Goal: Find specific page/section: Find specific page/section

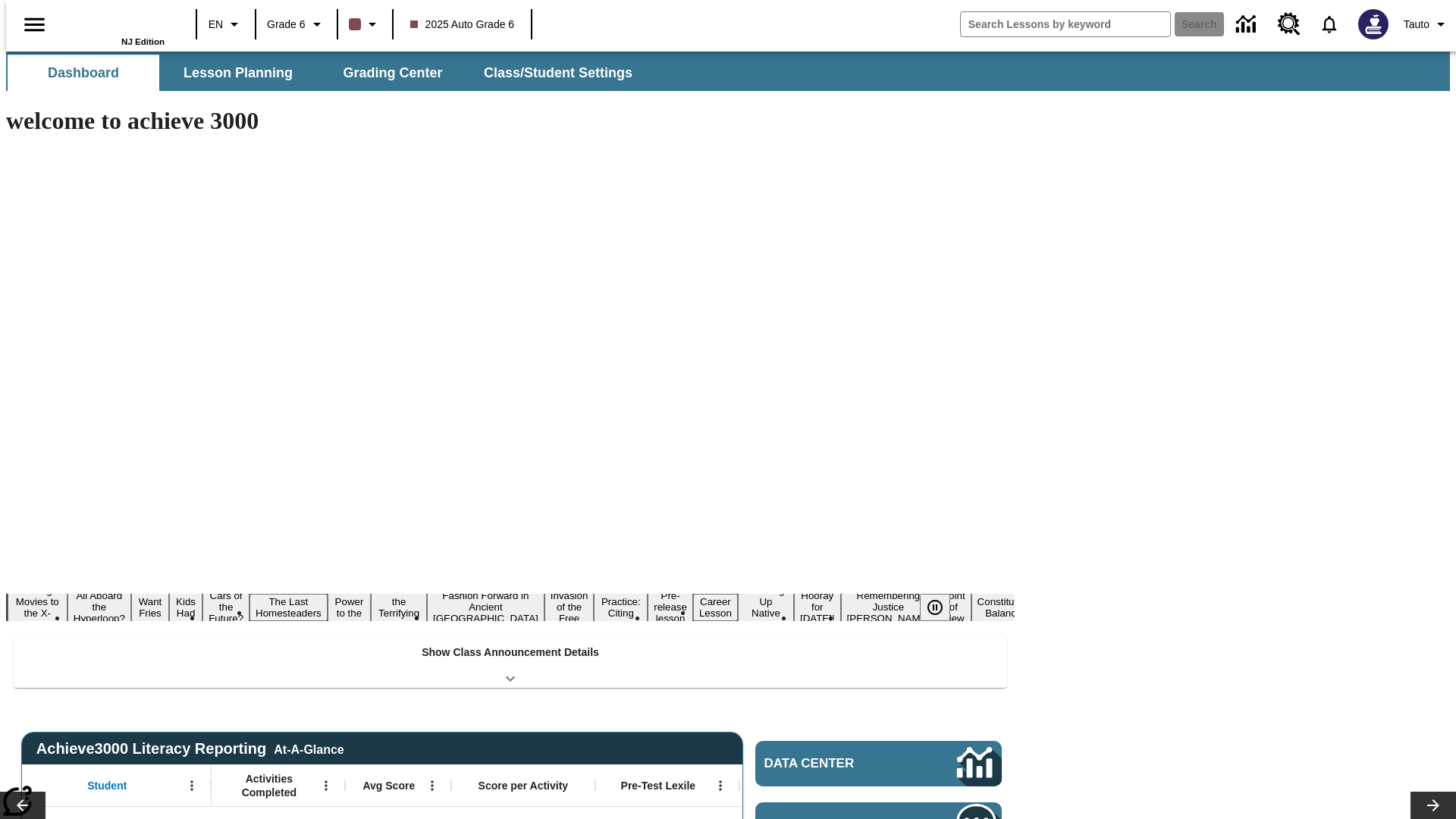
type input "-1"
click at [291, 24] on span "Grade 6" at bounding box center [286, 24] width 39 height 16
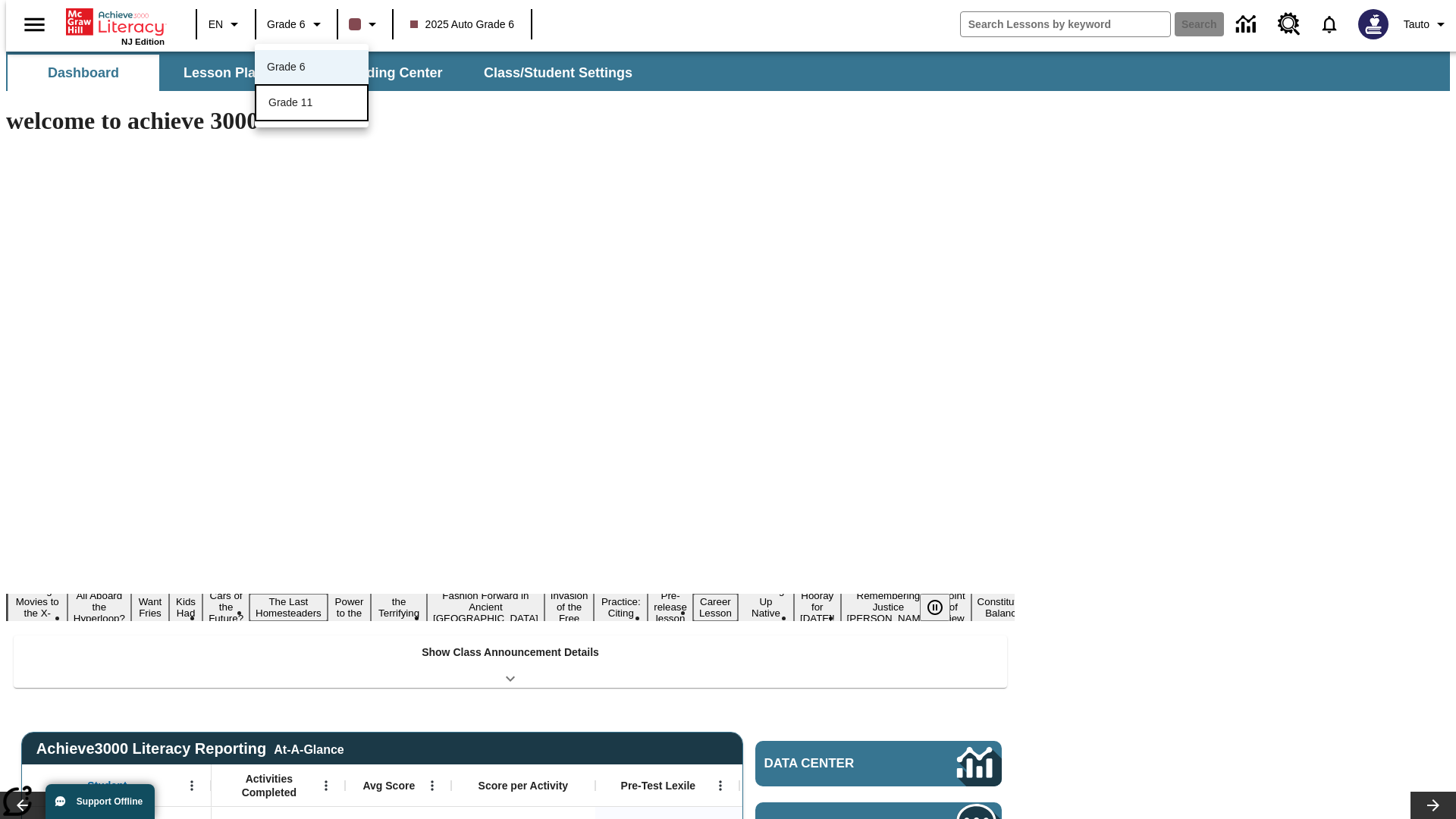
click at [312, 104] on span "Grade 11" at bounding box center [290, 101] width 44 height 12
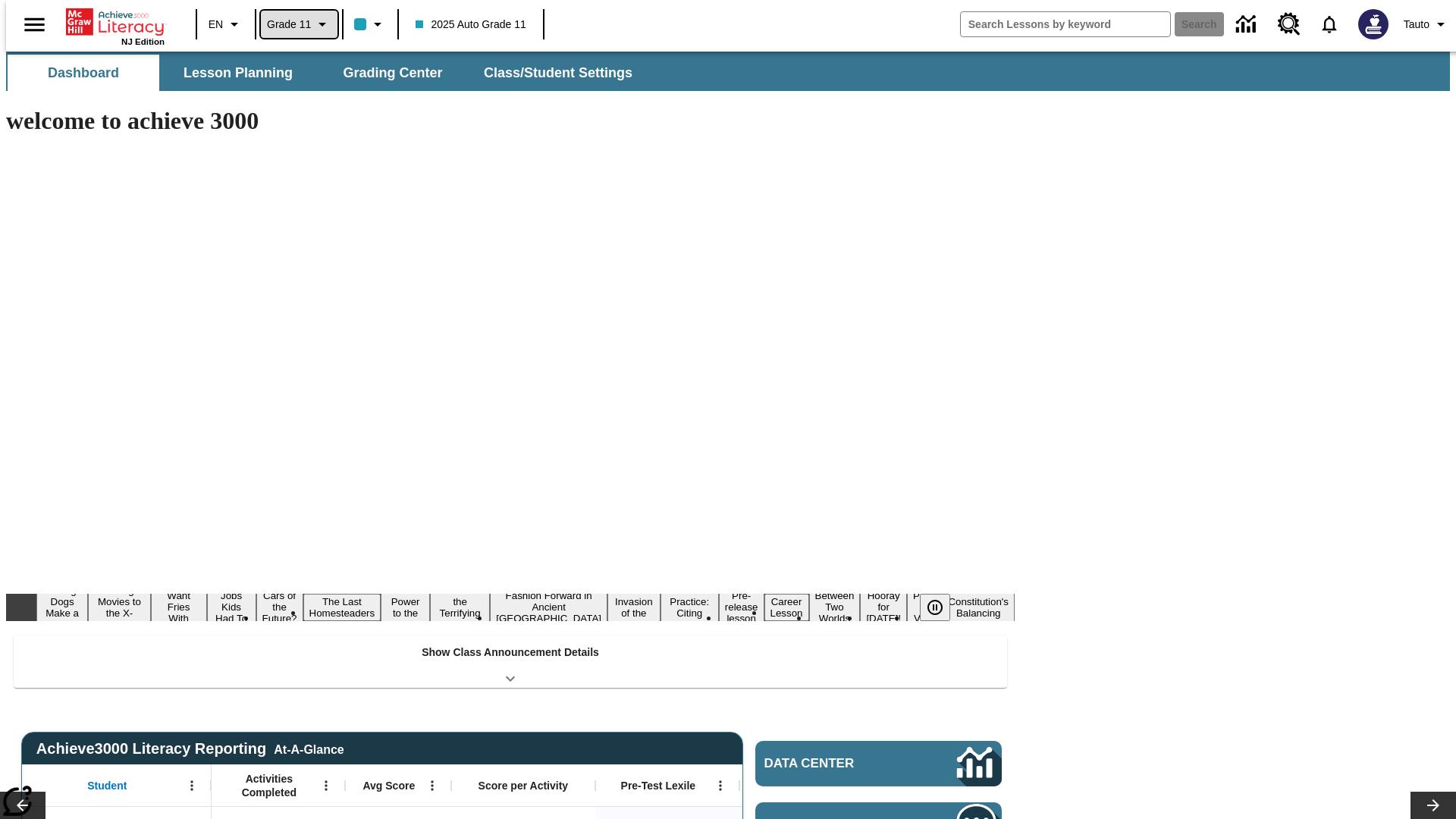
click at [294, 24] on span "Grade 11" at bounding box center [288, 24] width 44 height 16
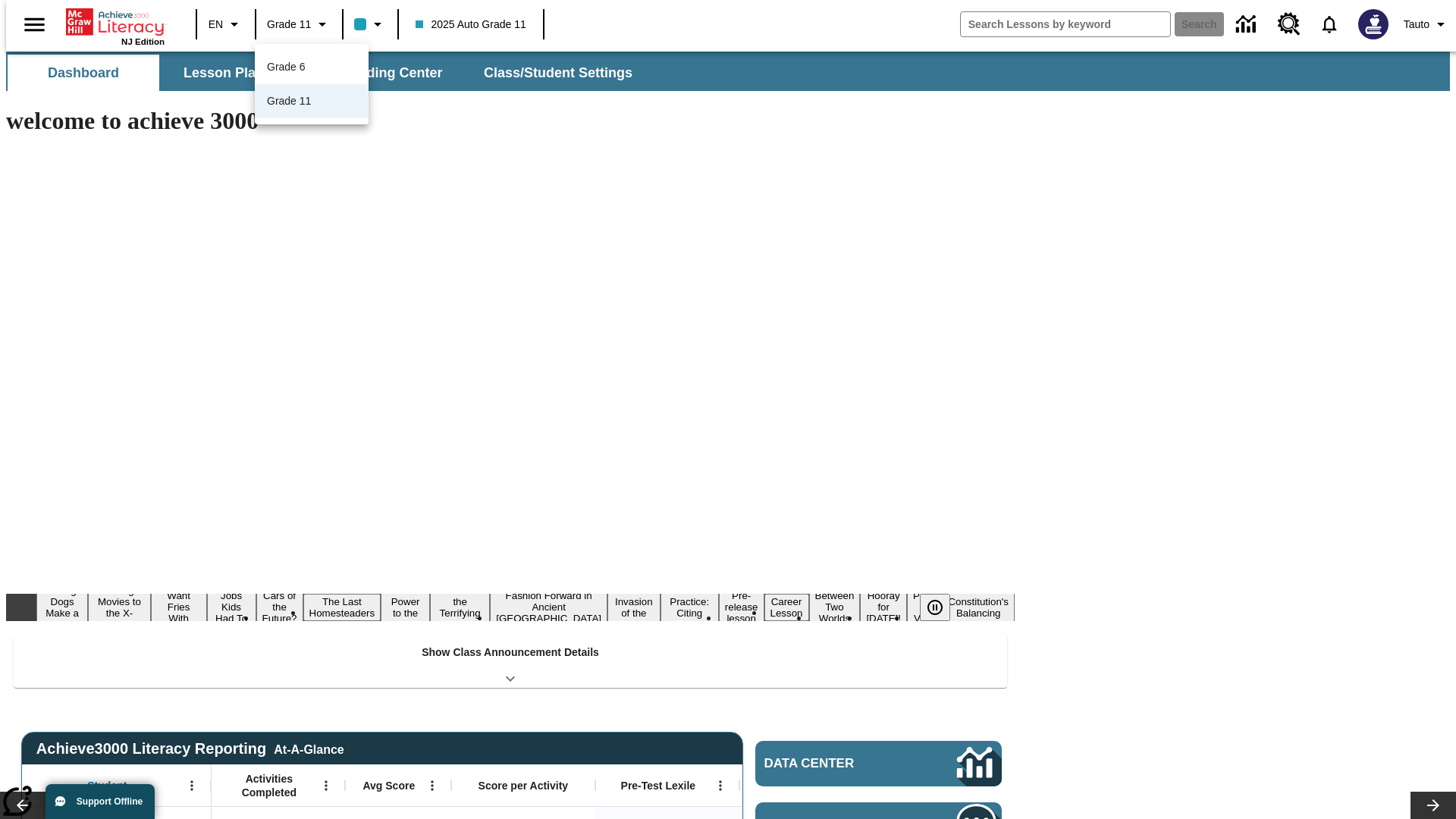
click at [728, 410] on div at bounding box center [728, 410] width 1456 height 819
click at [232, 72] on button "Lesson Planning" at bounding box center [238, 72] width 151 height 37
